Goal: Find specific page/section: Find specific page/section

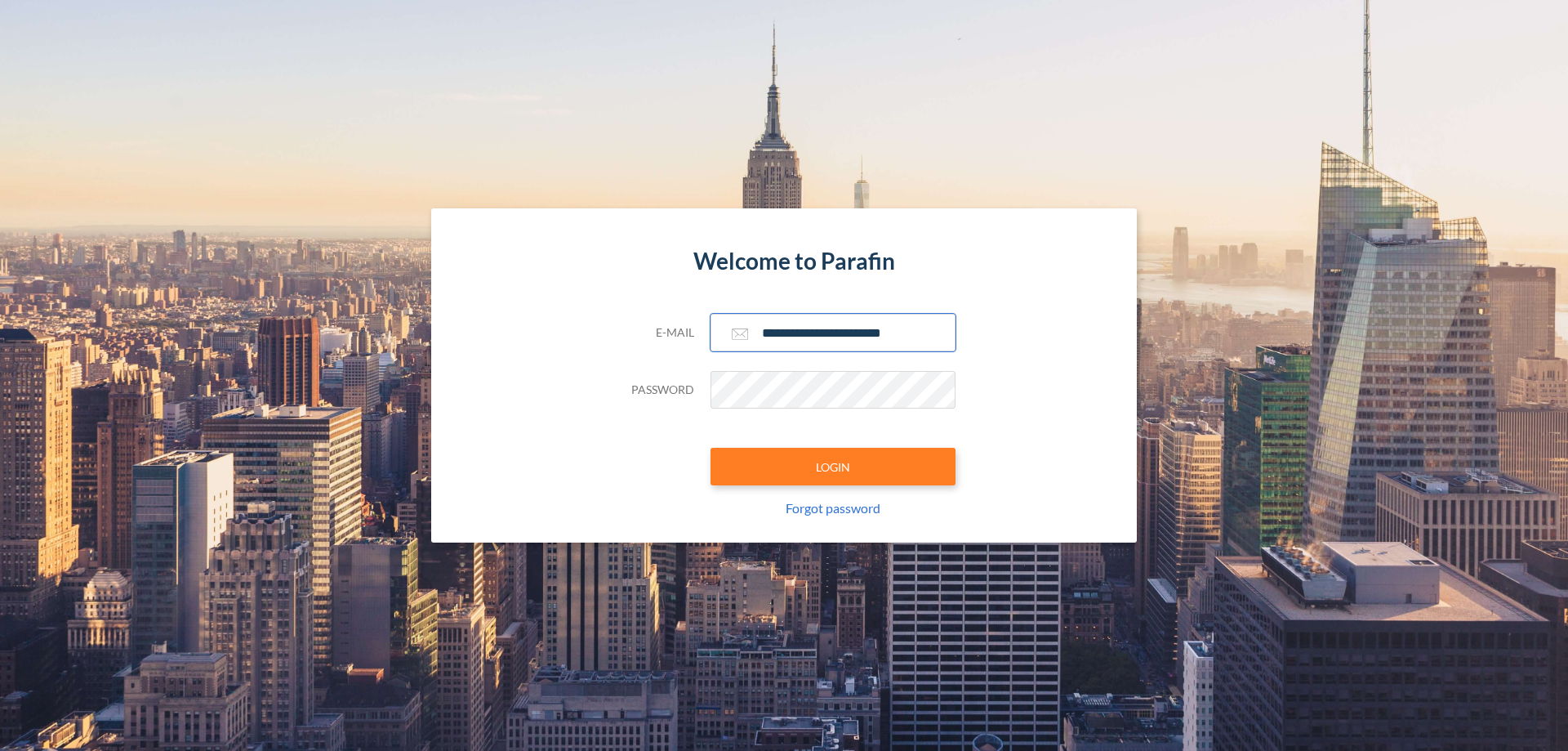
type input "**********"
click at [833, 467] on button "LOGIN" at bounding box center [832, 467] width 245 height 38
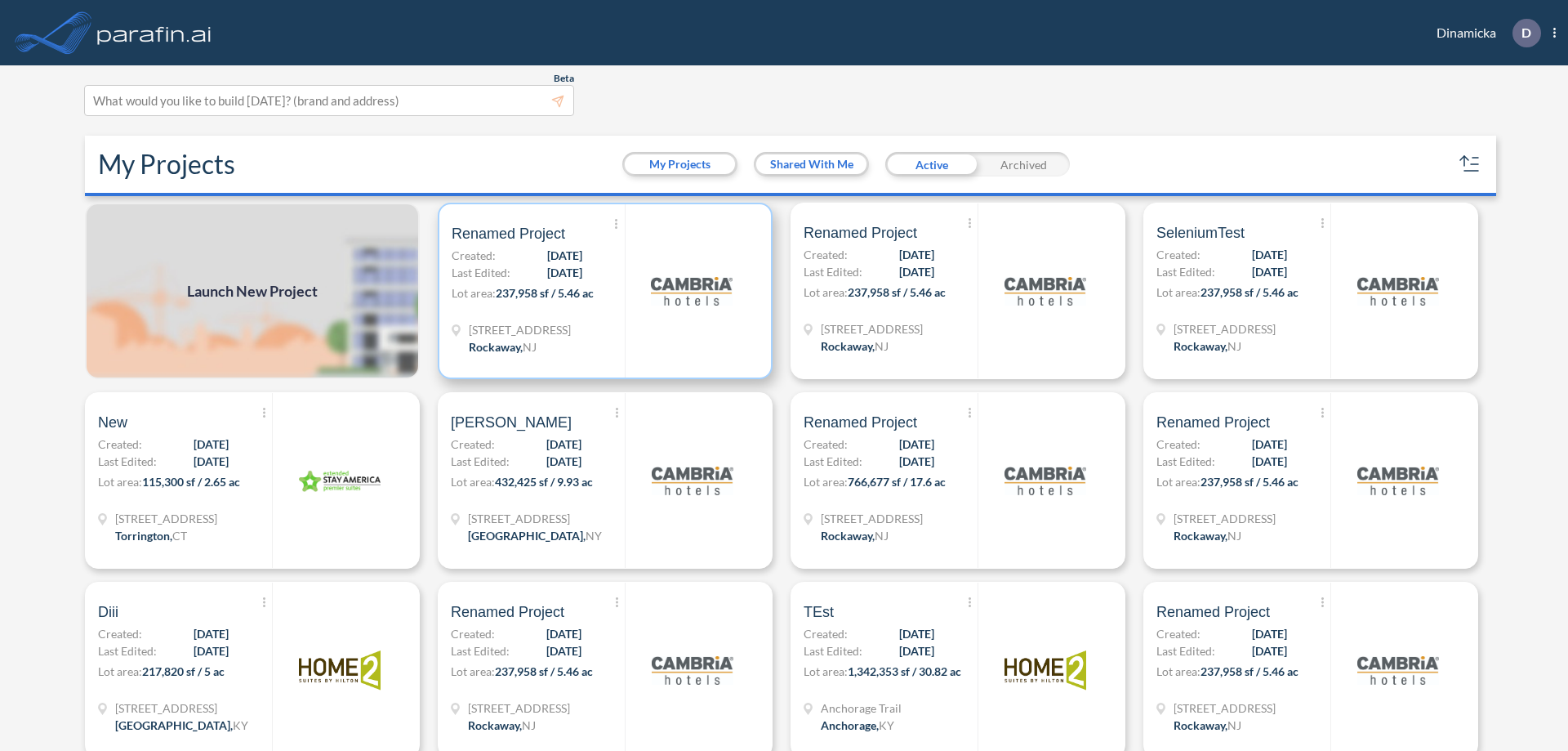
scroll to position [4, 0]
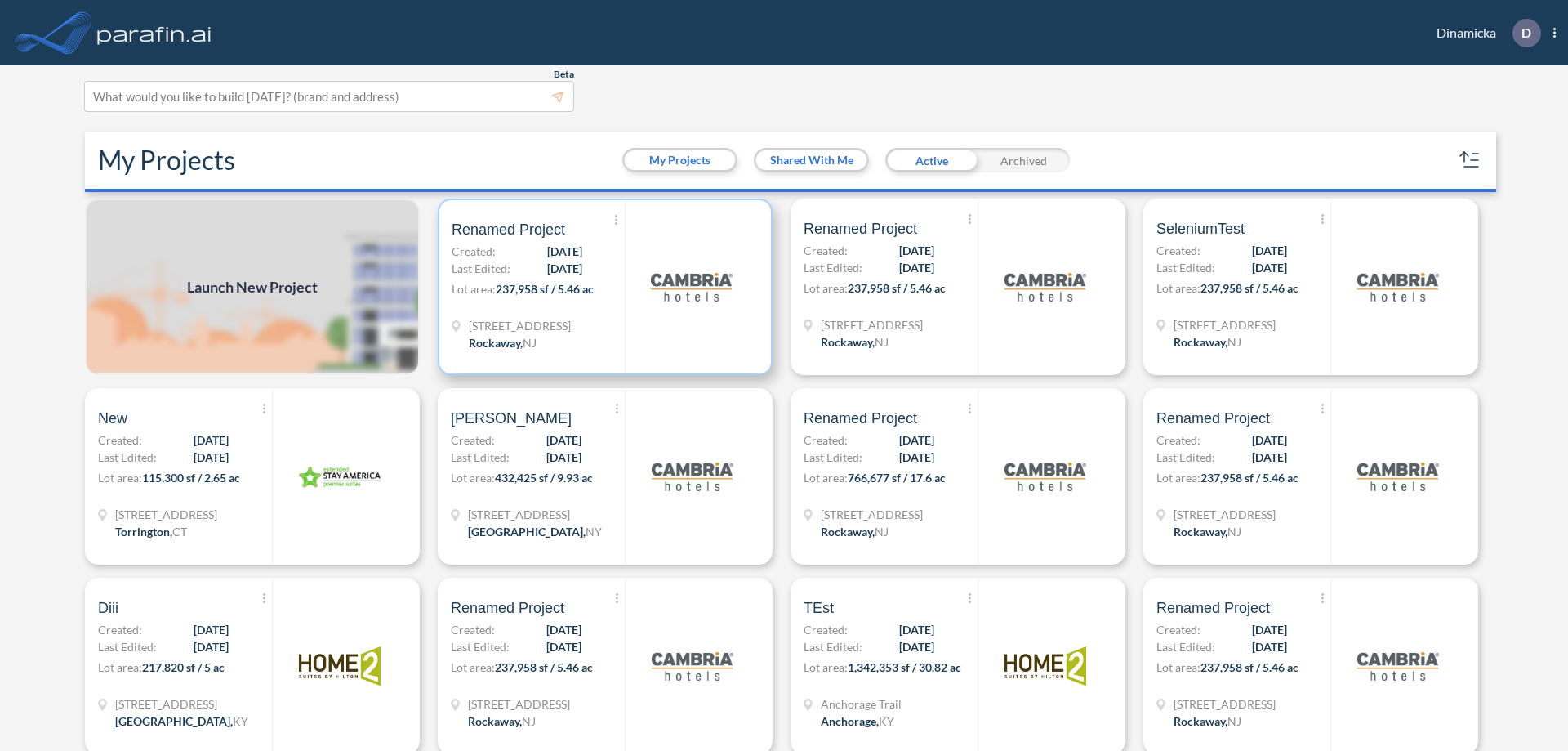
click at [602, 286] on p "Lot area: 237,958 sf / 5.46 ac" at bounding box center [537, 292] width 173 height 24
